Goal: Information Seeking & Learning: Learn about a topic

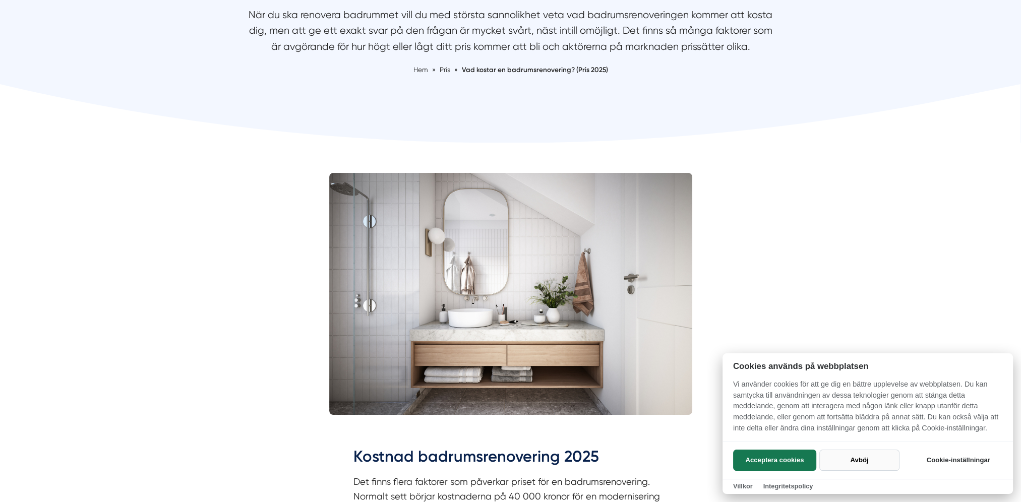
click at [844, 454] on button "Avböj" at bounding box center [859, 460] width 80 height 21
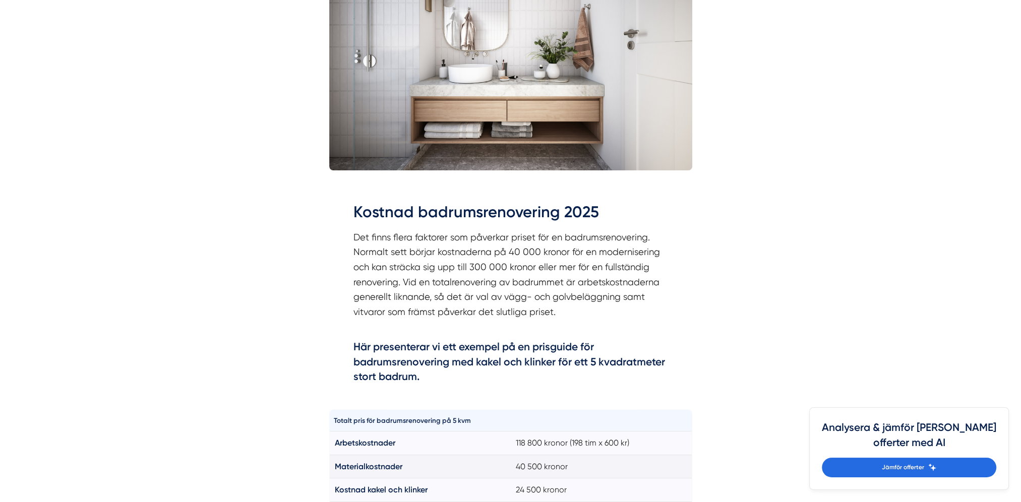
scroll to position [403, 0]
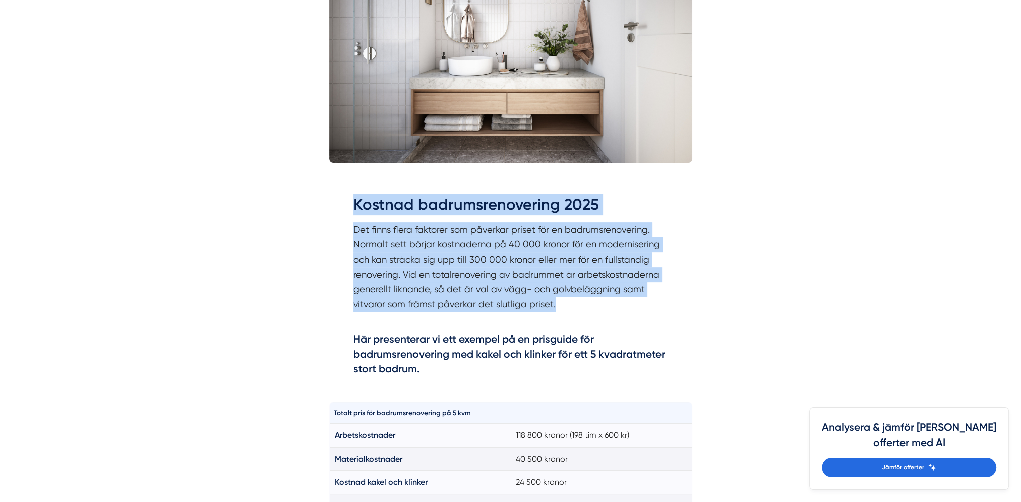
drag, startPoint x: 356, startPoint y: 206, endPoint x: 604, endPoint y: 303, distance: 266.5
click at [604, 303] on div "Kostnad badrumsrenovering 2025 Det finns flera faktorer som påverkar priset för…" at bounding box center [510, 287] width 315 height 186
drag, startPoint x: 353, startPoint y: 208, endPoint x: 559, endPoint y: 301, distance: 225.6
click at [558, 301] on div "Kostnad badrumsrenovering 2025 Det finns flera faktorer som påverkar priset för…" at bounding box center [510, 287] width 315 height 186
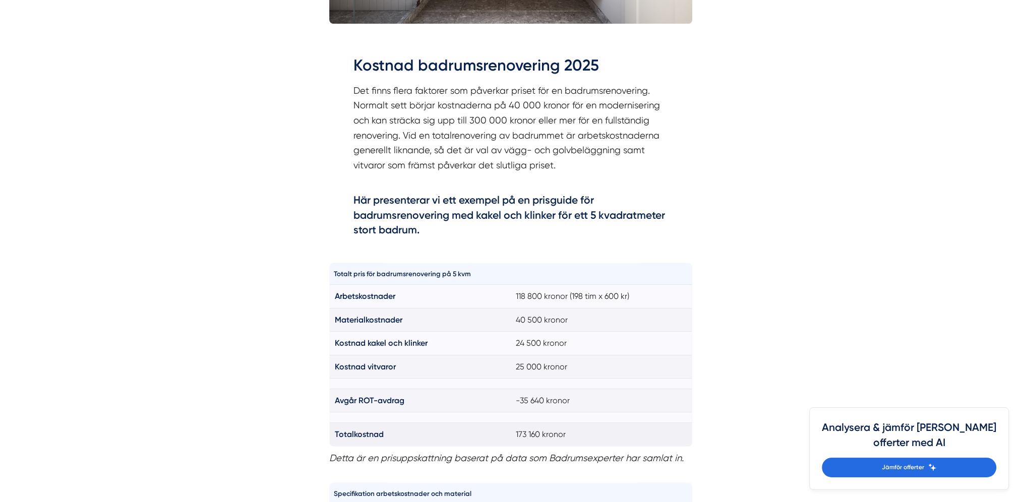
scroll to position [655, 0]
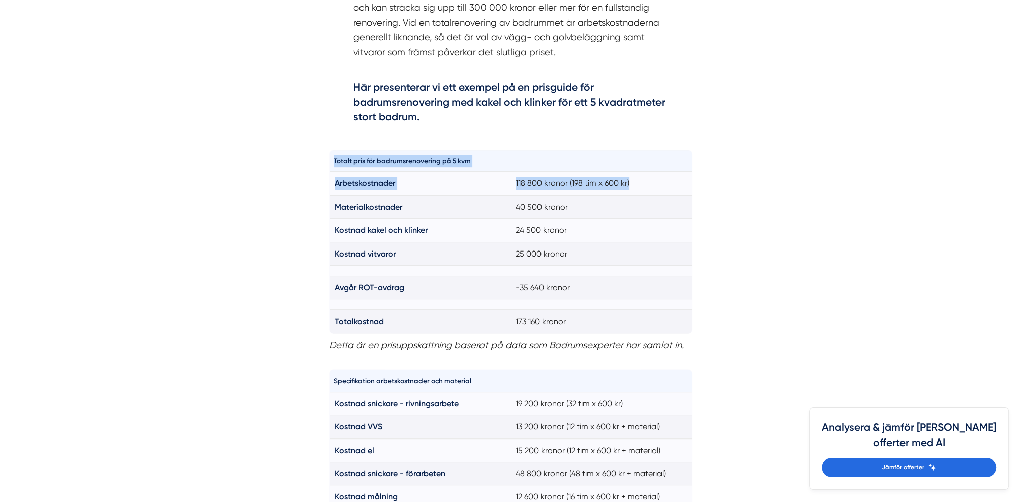
drag, startPoint x: 647, startPoint y: 184, endPoint x: 324, endPoint y: 174, distance: 322.8
drag, startPoint x: 324, startPoint y: 174, endPoint x: 764, endPoint y: 197, distance: 440.2
drag, startPoint x: 644, startPoint y: 180, endPoint x: 335, endPoint y: 183, distance: 309.6
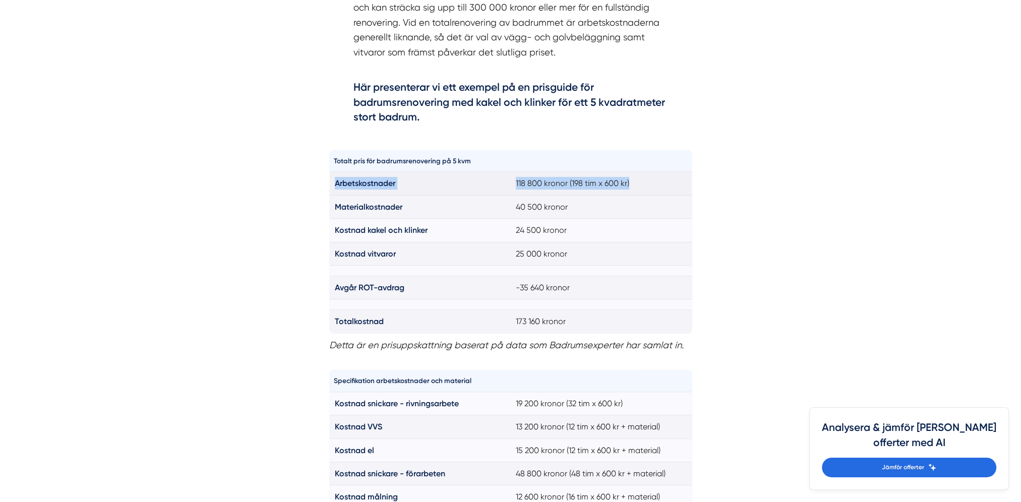
click at [335, 183] on tr "Arbetskostnader 118 800 kronor (198 tim x 600 kr)" at bounding box center [510, 183] width 362 height 23
